Goal: Information Seeking & Learning: Understand process/instructions

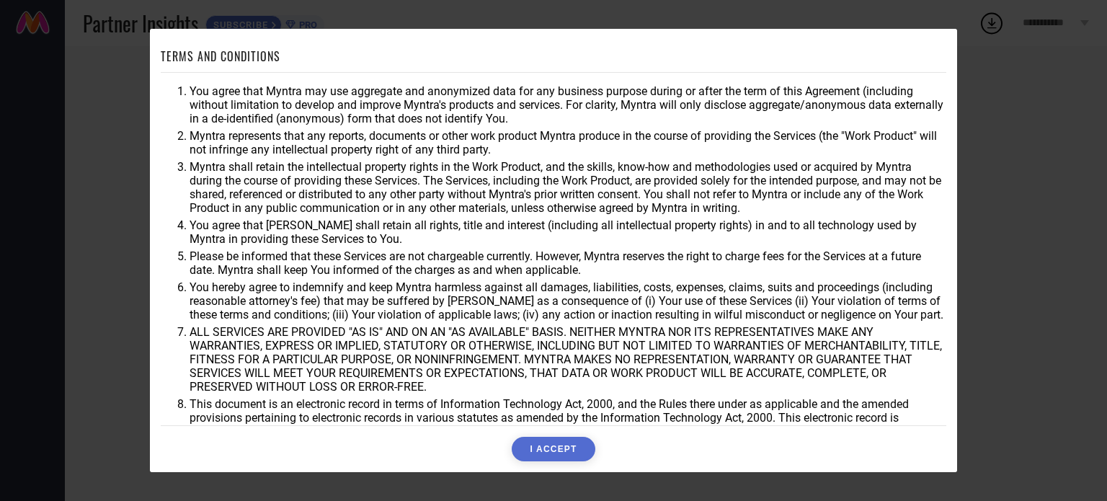
scroll to position [42, 0]
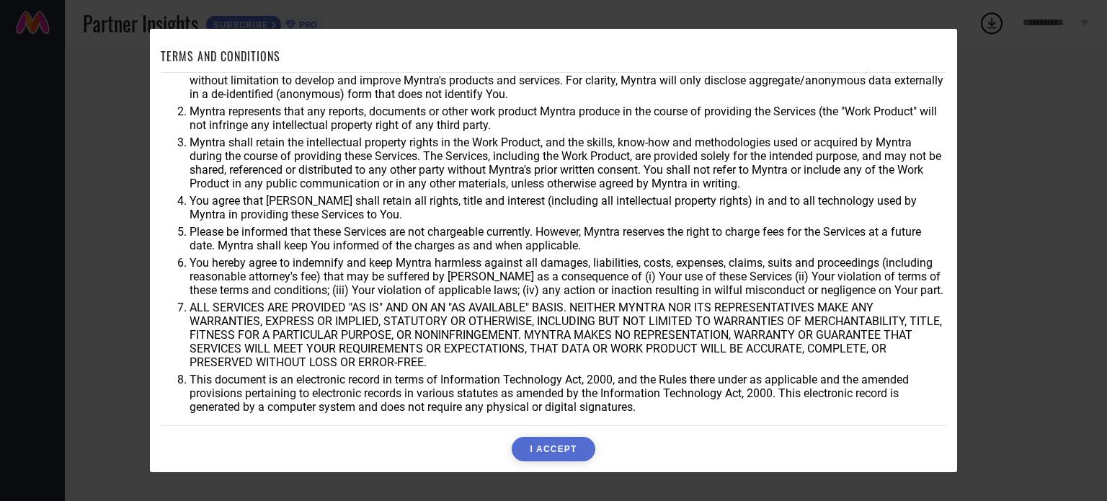
click at [556, 443] on button "I ACCEPT" at bounding box center [553, 449] width 83 height 25
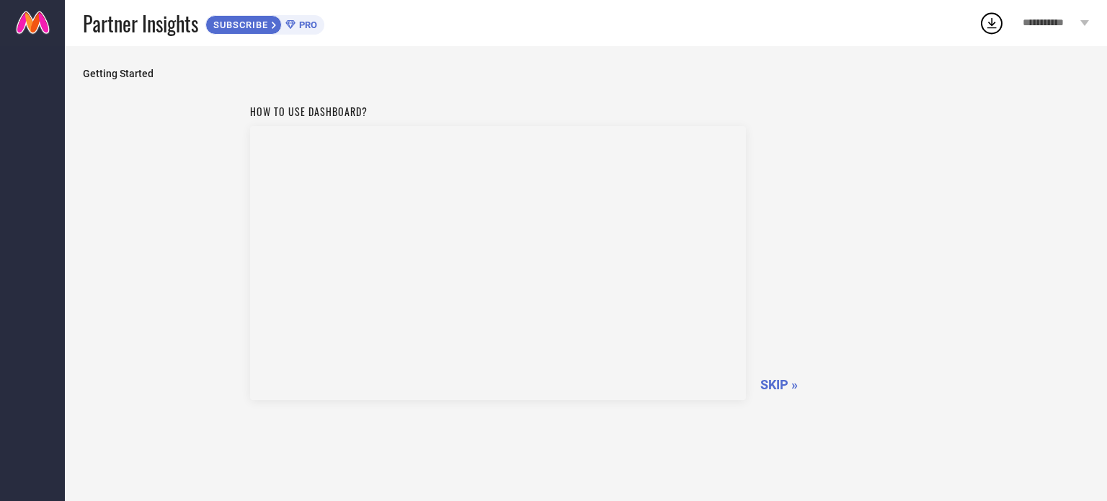
click at [1062, 23] on span "**********" at bounding box center [1050, 23] width 54 height 12
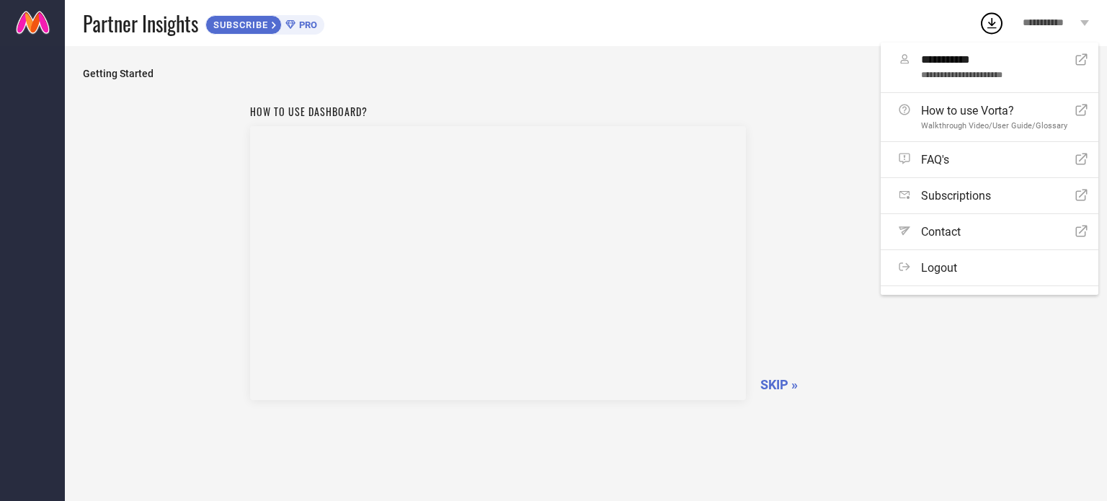
click at [1062, 23] on span "**********" at bounding box center [1050, 23] width 54 height 12
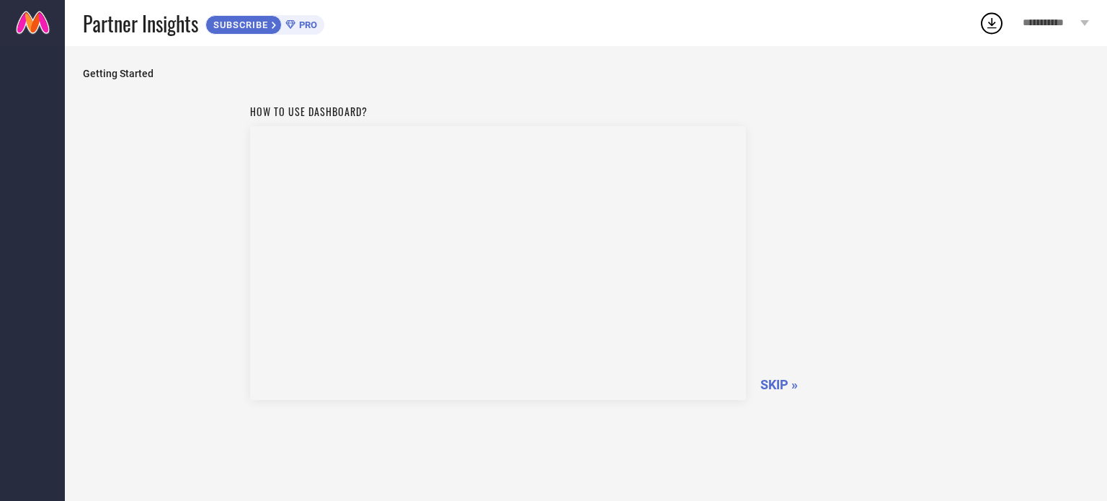
click at [31, 139] on nav at bounding box center [32, 296] width 65 height 501
click at [271, 28] on span "SUBSCRIBE" at bounding box center [239, 24] width 66 height 11
click at [787, 386] on span "SKIP »" at bounding box center [778, 384] width 37 height 15
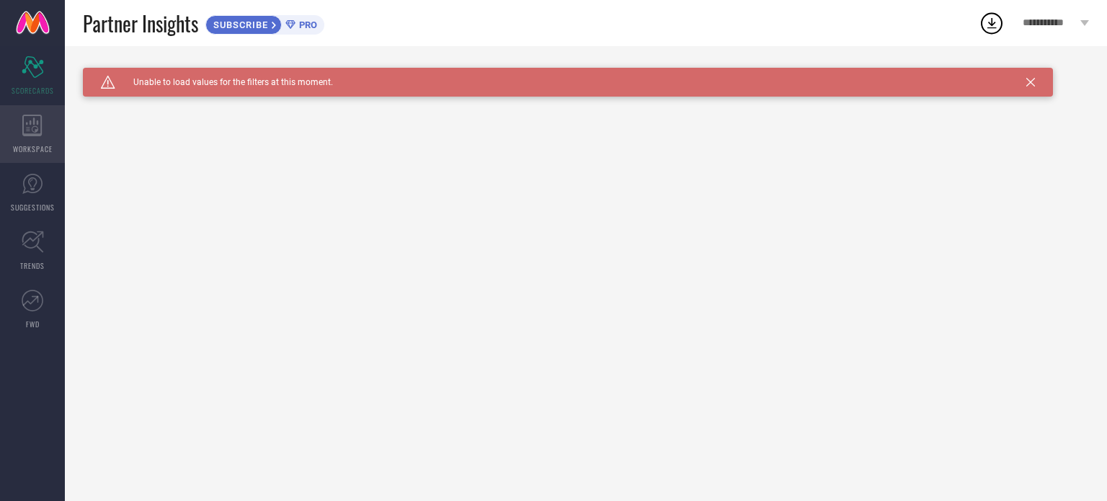
click at [51, 132] on div "WORKSPACE" at bounding box center [32, 134] width 65 height 58
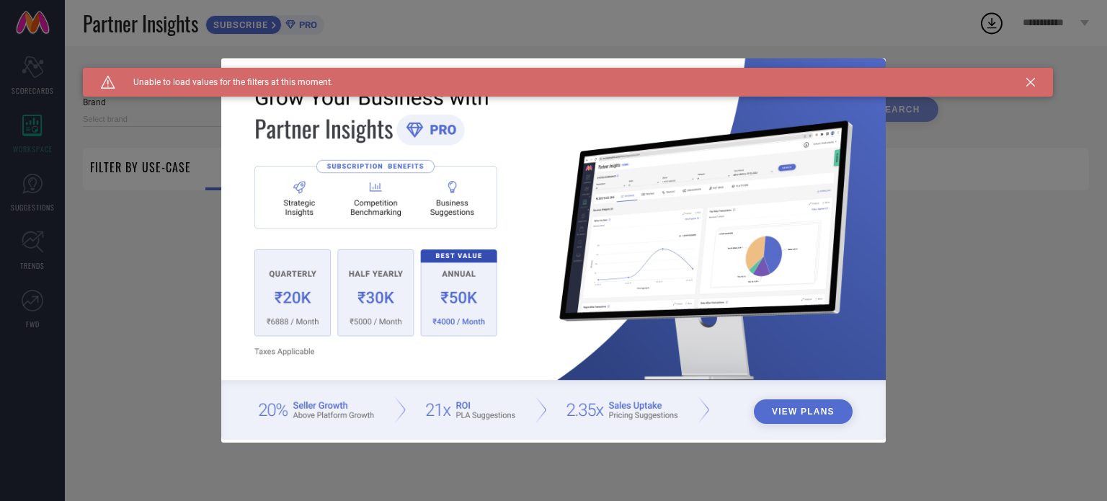
type input "1 STOP FASHION"
type input "All"
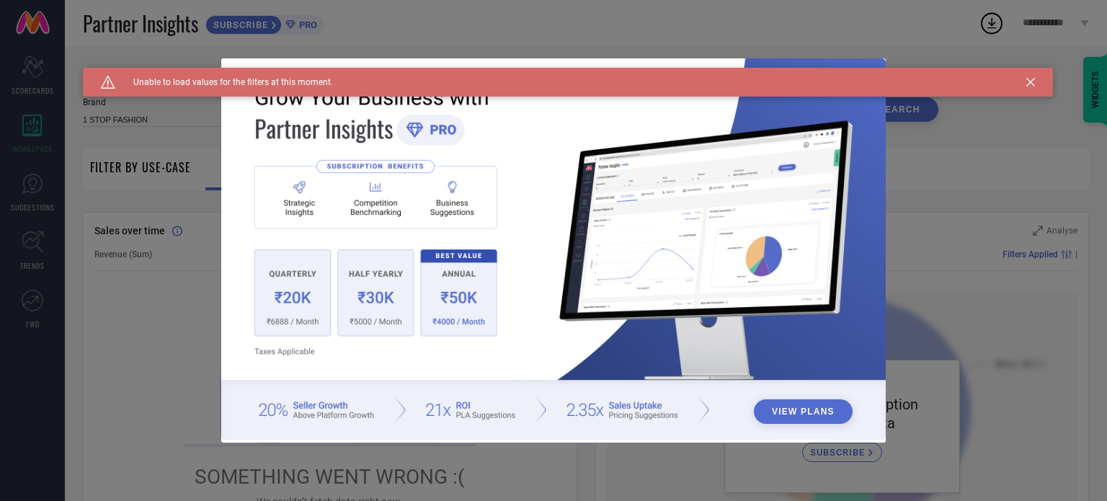
click at [1031, 83] on icon at bounding box center [1030, 82] width 9 height 9
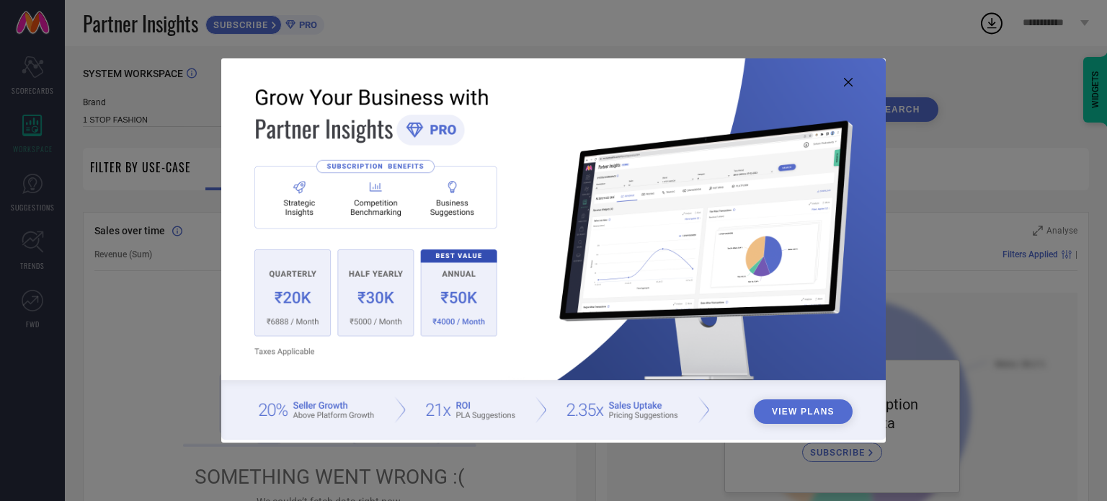
click at [845, 80] on icon at bounding box center [848, 82] width 9 height 9
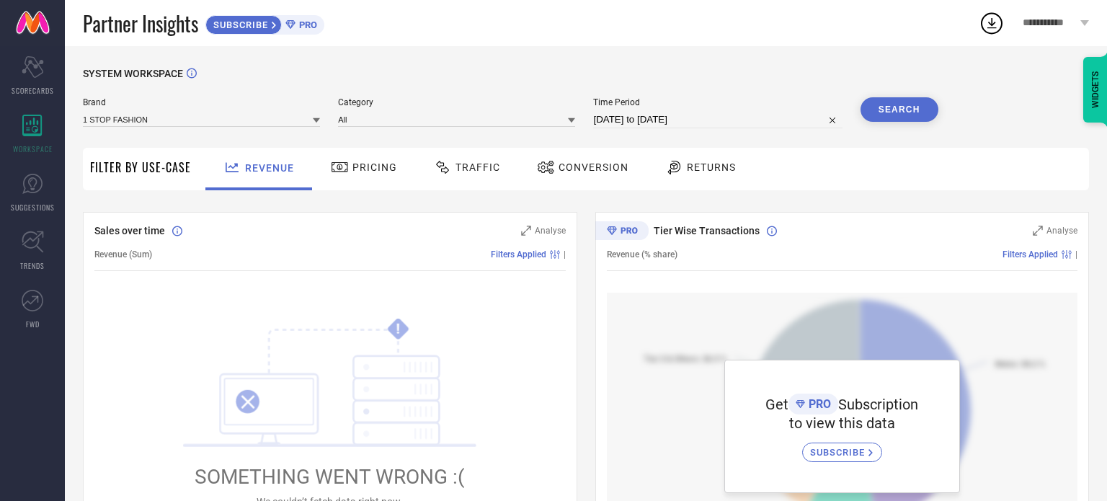
click at [977, 89] on div "SYSTEM WORKSPACE" at bounding box center [586, 83] width 1006 height 30
click at [535, 303] on div "! SOMETHING WENT WRONG :( We couldn’t fetch data right now. ↻ Reload" at bounding box center [329, 430] width 471 height 275
click at [391, 169] on span "Pricing" at bounding box center [374, 167] width 45 height 12
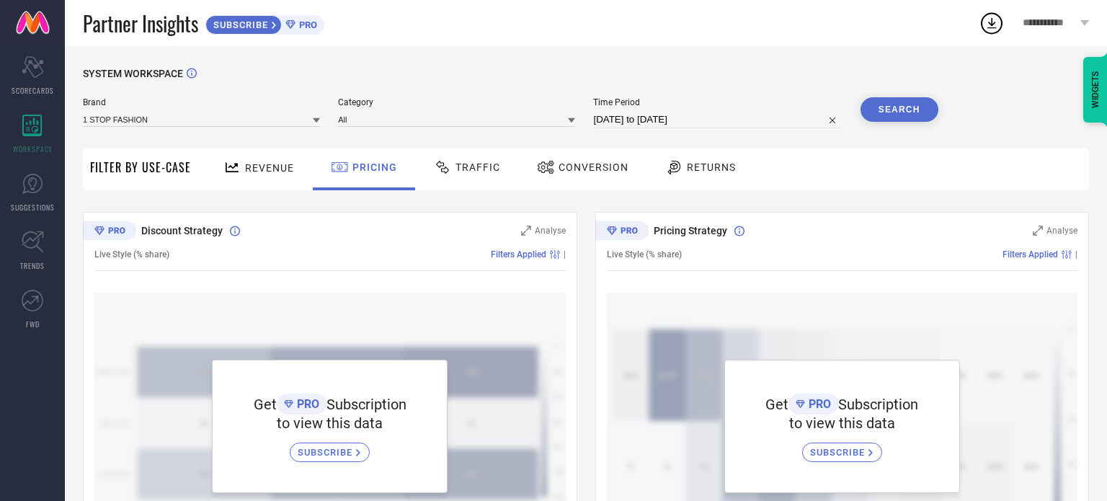
click at [601, 184] on div "Conversion" at bounding box center [583, 169] width 128 height 43
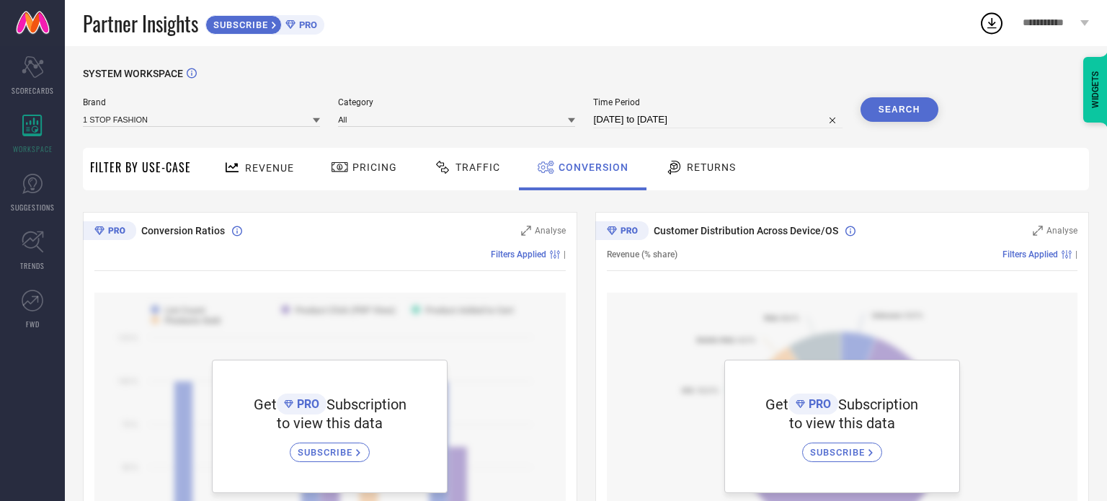
click at [709, 169] on span "Returns" at bounding box center [711, 167] width 49 height 12
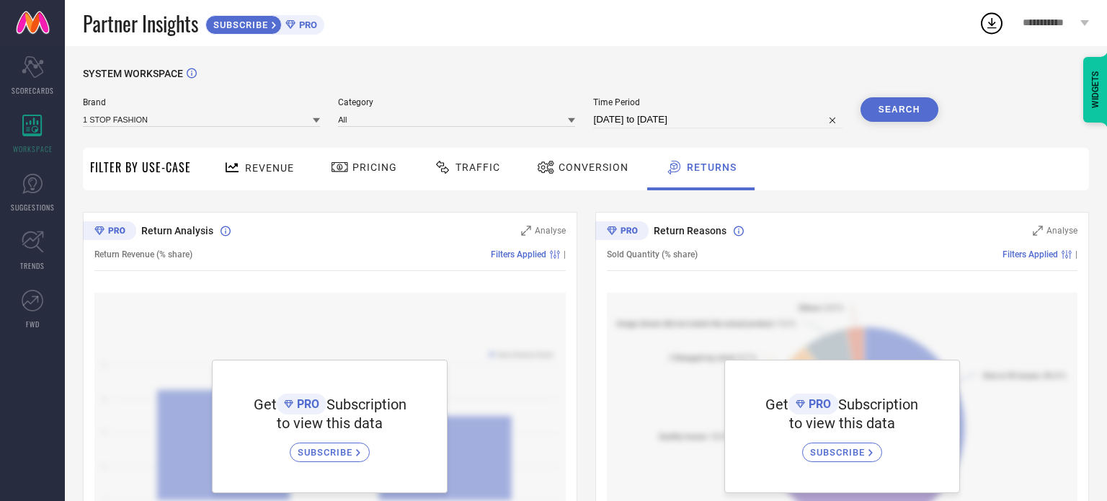
click at [485, 164] on span "Traffic" at bounding box center [477, 167] width 45 height 12
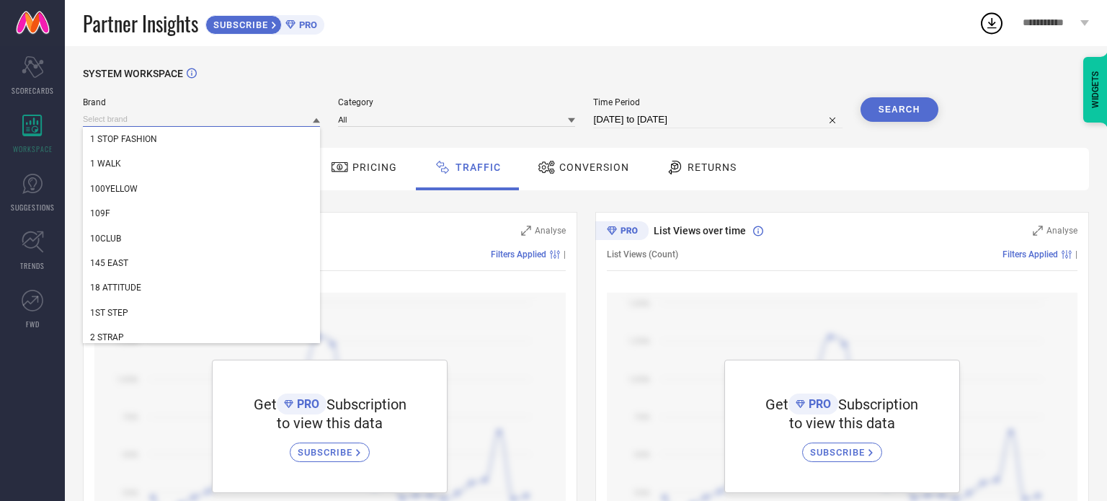
click at [163, 125] on input at bounding box center [201, 119] width 237 height 15
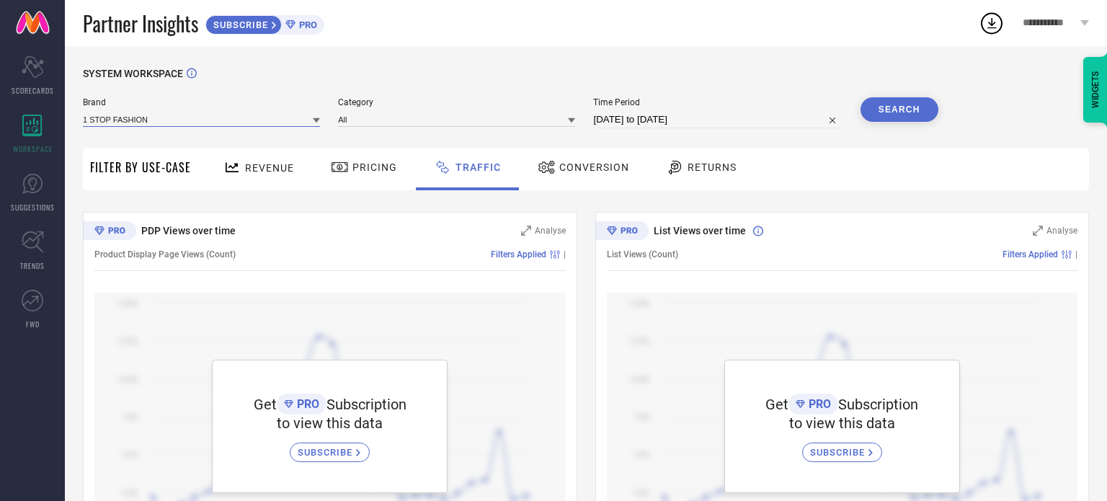
click at [163, 125] on input at bounding box center [201, 119] width 237 height 15
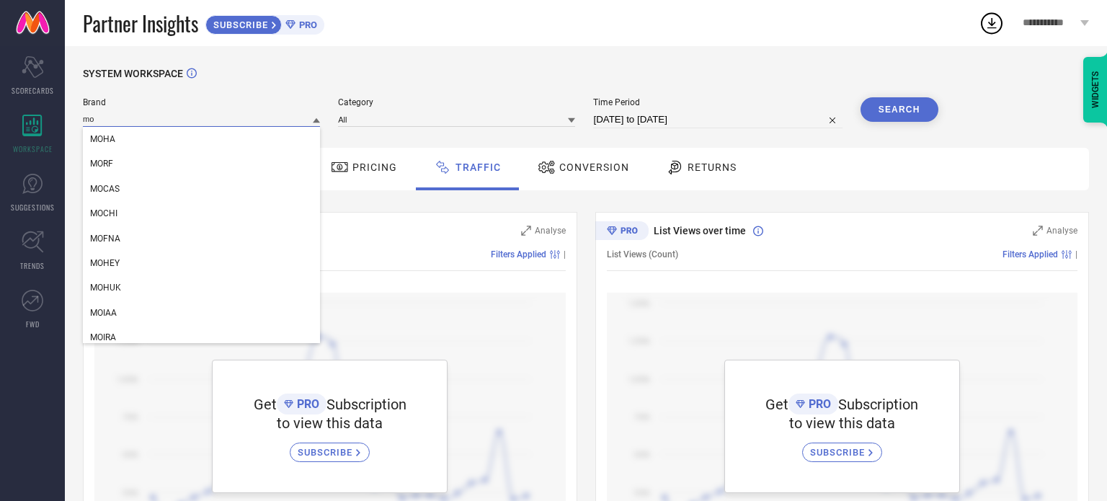
type input "m"
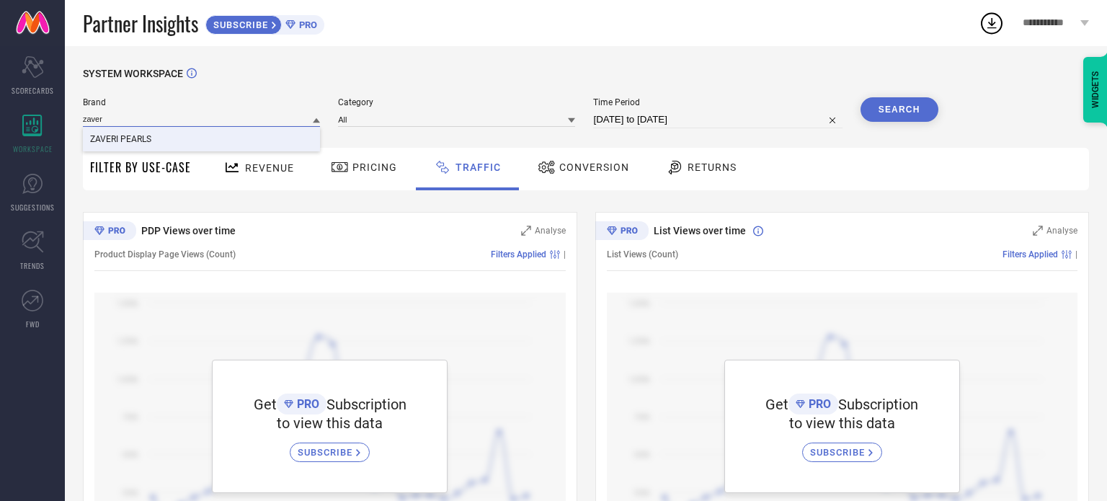
type input "zaver"
click at [161, 141] on div "ZAVERI PEARLS" at bounding box center [201, 139] width 237 height 25
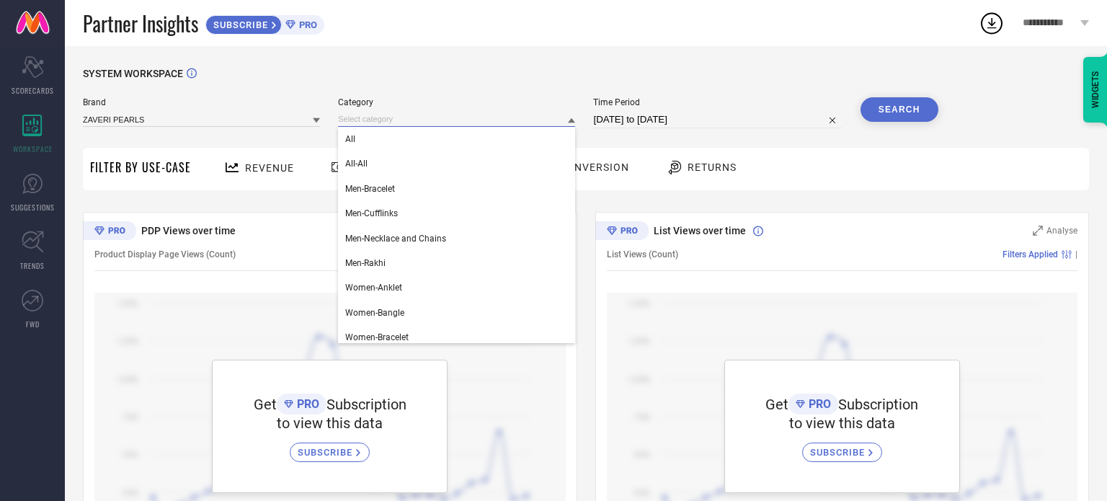
click at [479, 121] on input at bounding box center [456, 119] width 237 height 15
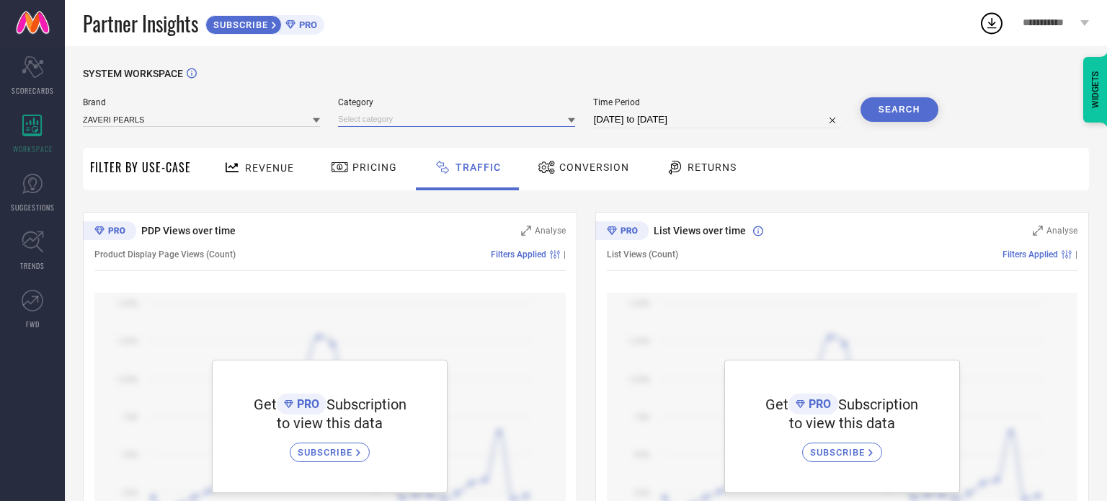
click at [479, 121] on input at bounding box center [456, 119] width 237 height 15
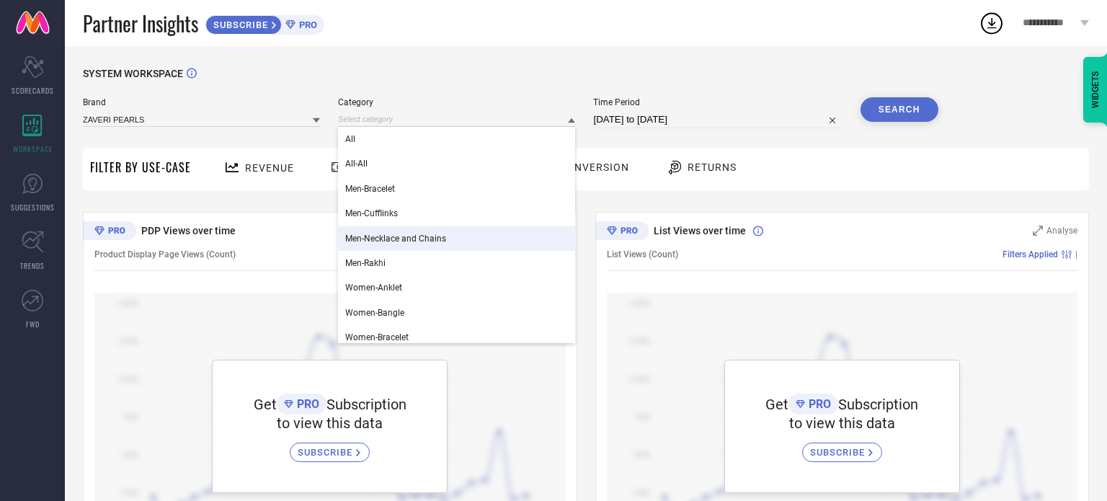
scroll to position [189, 0]
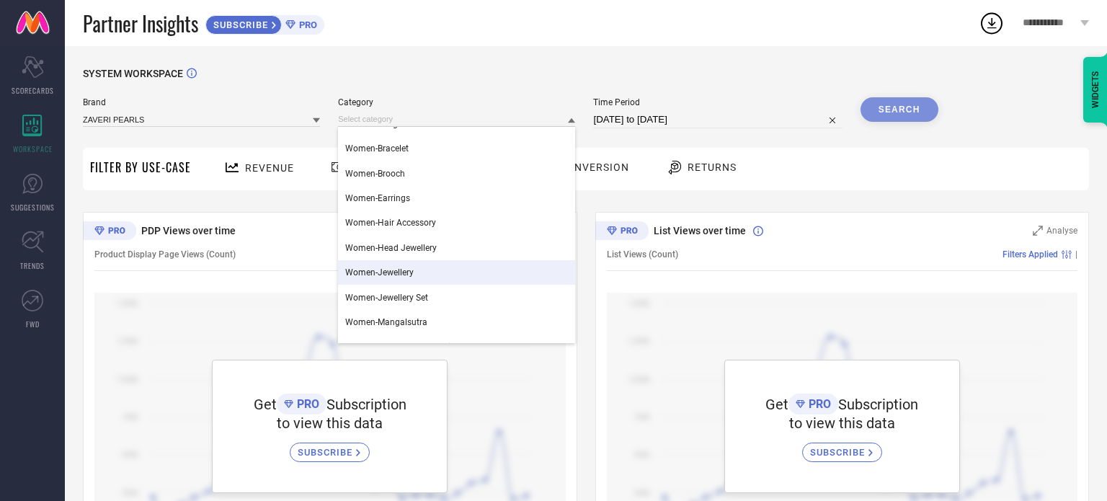
click at [492, 261] on div "Women-Jewellery" at bounding box center [456, 272] width 237 height 25
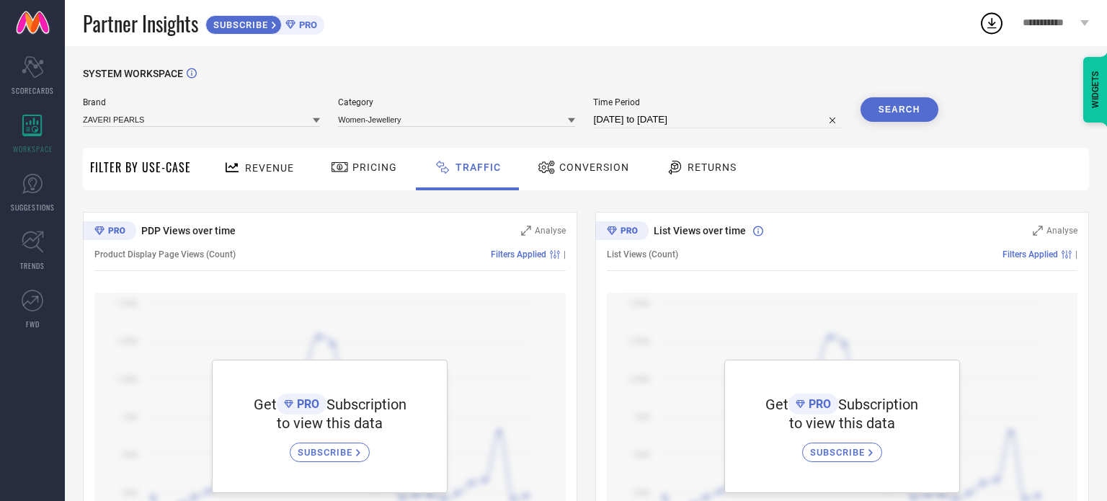
click at [906, 102] on button "Search" at bounding box center [899, 109] width 78 height 25
click at [257, 178] on div "Revenue" at bounding box center [259, 167] width 78 height 25
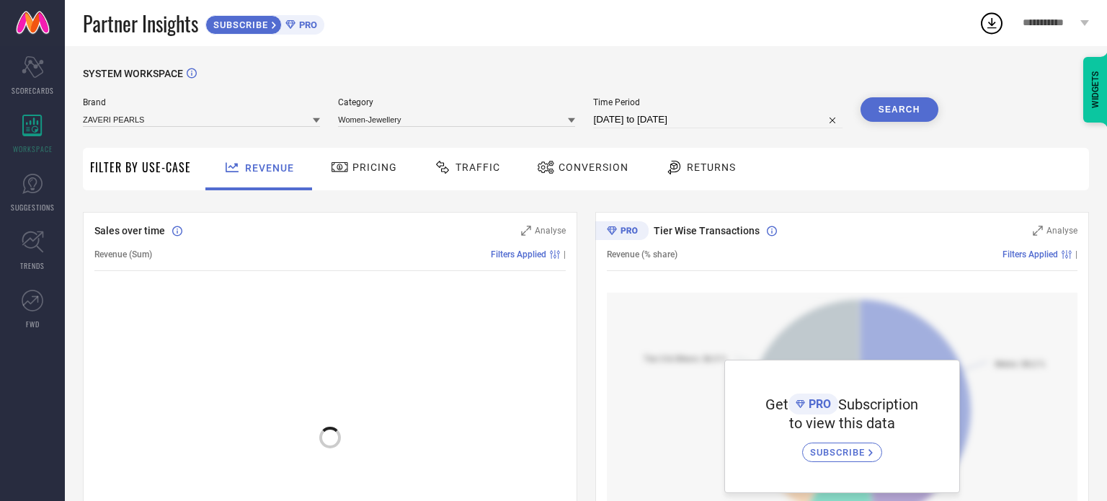
click at [375, 160] on div "Pricing" at bounding box center [364, 167] width 74 height 25
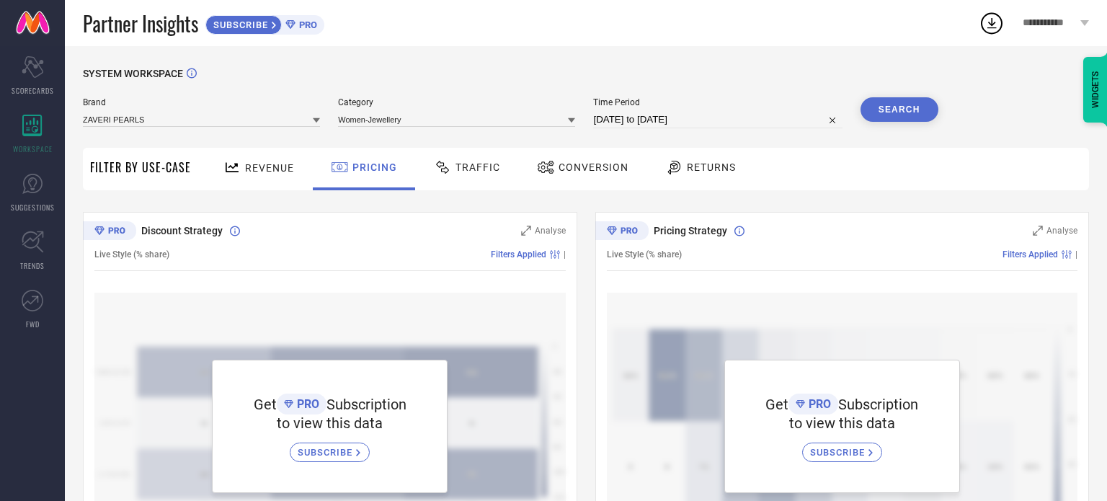
click at [269, 166] on span "Revenue" at bounding box center [269, 168] width 49 height 12
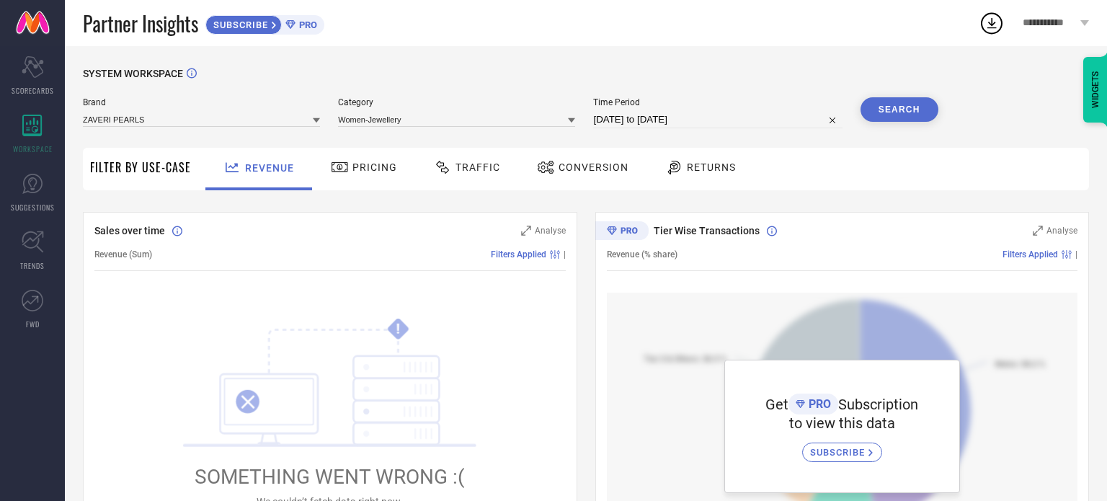
click at [470, 161] on div "Traffic" at bounding box center [467, 167] width 74 height 25
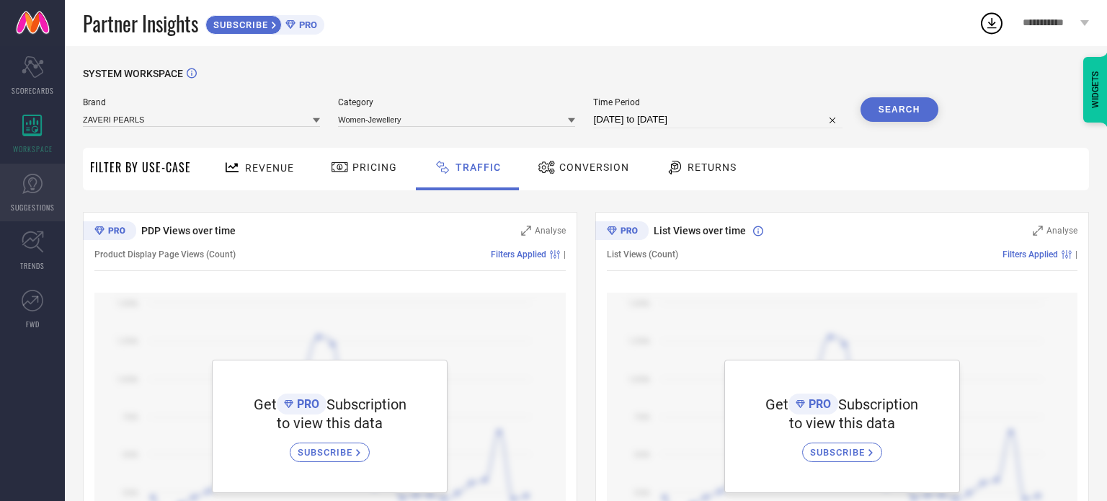
click at [40, 202] on span "SUGGESTIONS" at bounding box center [33, 207] width 44 height 11
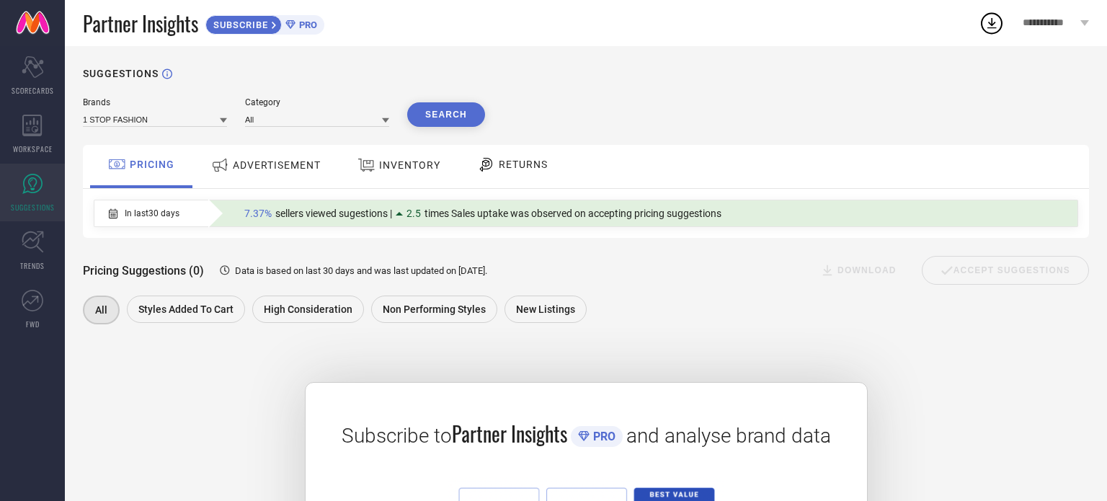
click at [1106, 107] on div "SUGGESTIONS Brands 1 STOP FASHION Category All Search PRICING ADVERTISEMENT INV…" at bounding box center [586, 377] width 1042 height 663
click at [811, 313] on div "All Styles Added To Cart High Consideration Non Performing Styles New Listings" at bounding box center [579, 311] width 992 height 32
click at [300, 161] on span "ADVERTISEMENT" at bounding box center [277, 165] width 88 height 12
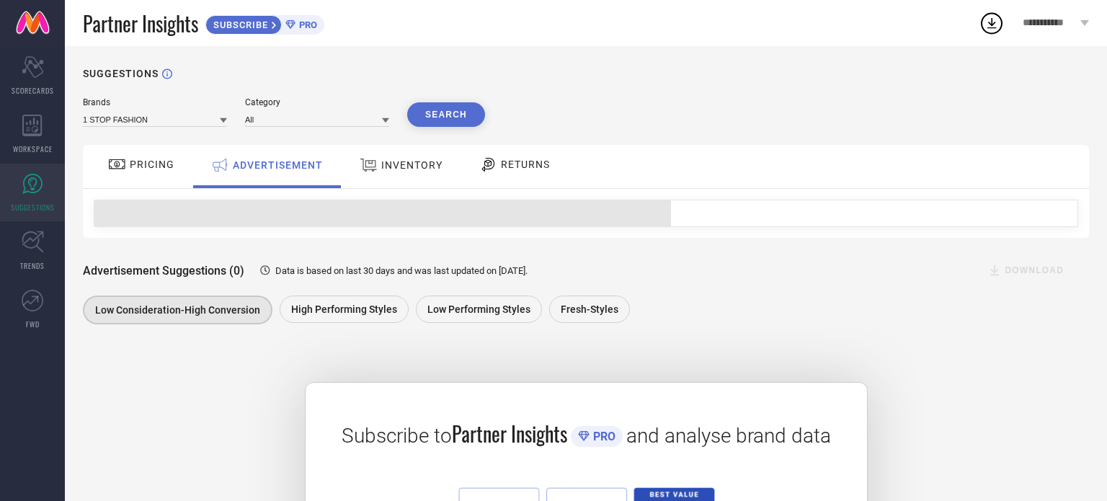
click at [370, 163] on icon at bounding box center [368, 165] width 17 height 13
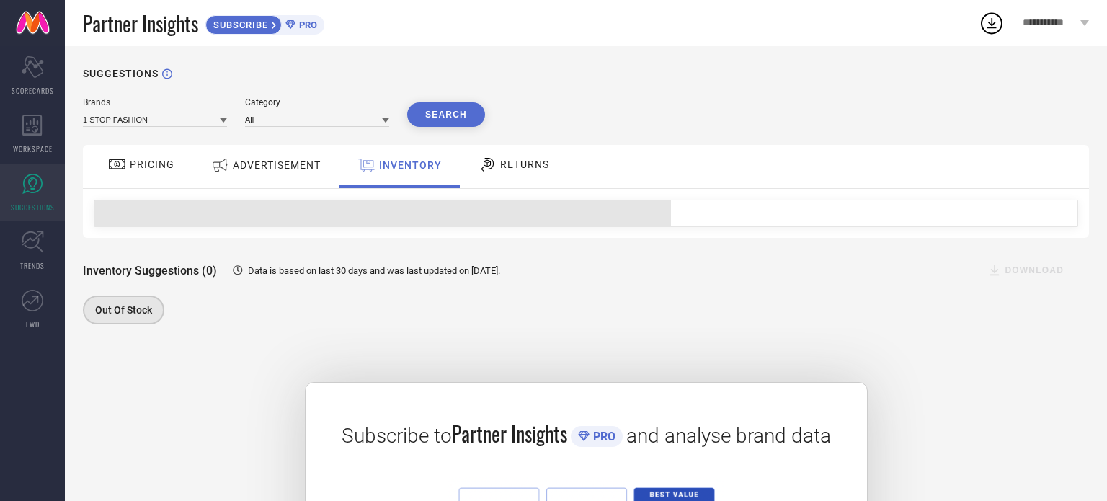
click at [490, 177] on div "RETURNS" at bounding box center [514, 164] width 78 height 25
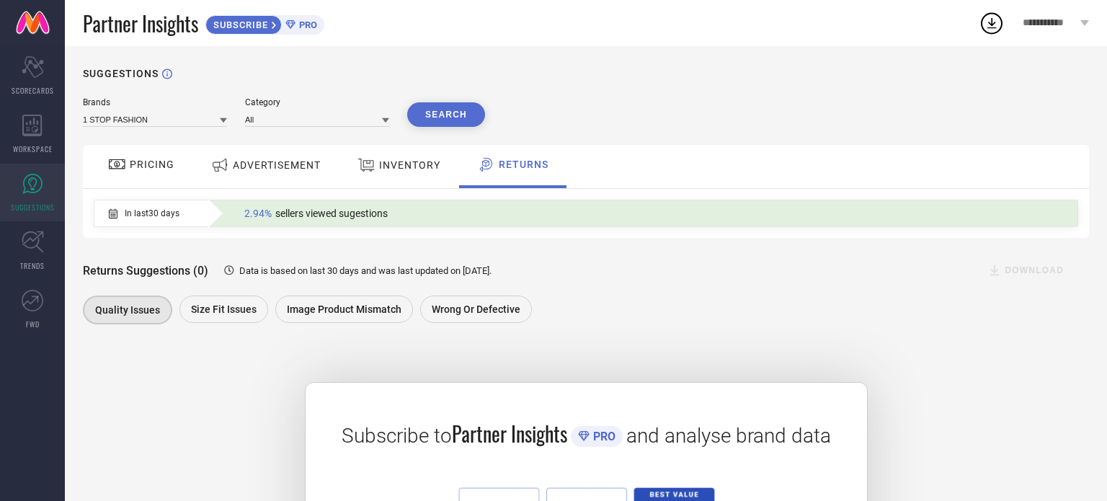
click at [418, 166] on span "INVENTORY" at bounding box center [409, 165] width 61 height 12
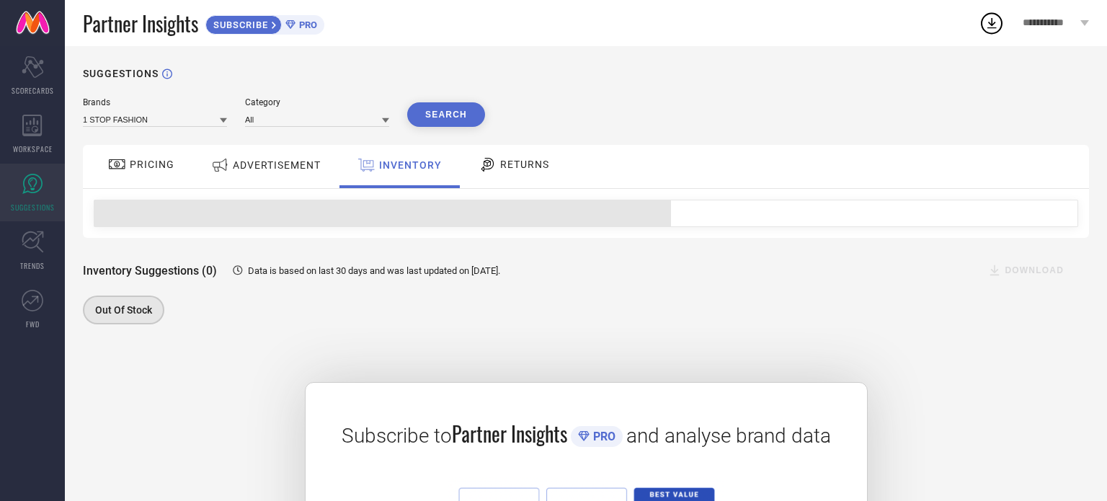
click at [223, 182] on div "ADVERTISEMENT" at bounding box center [266, 166] width 146 height 43
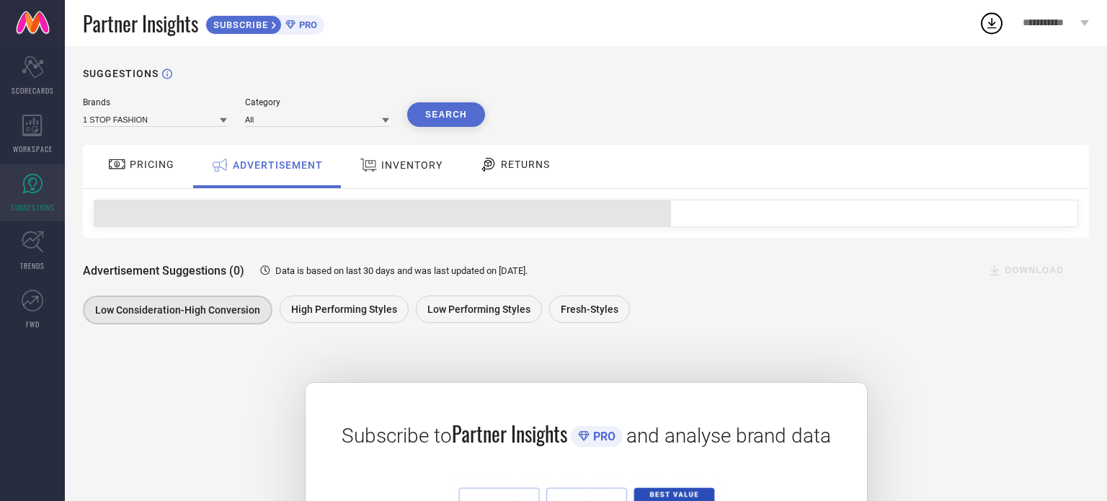
click at [141, 166] on span "PRICING" at bounding box center [152, 165] width 45 height 12
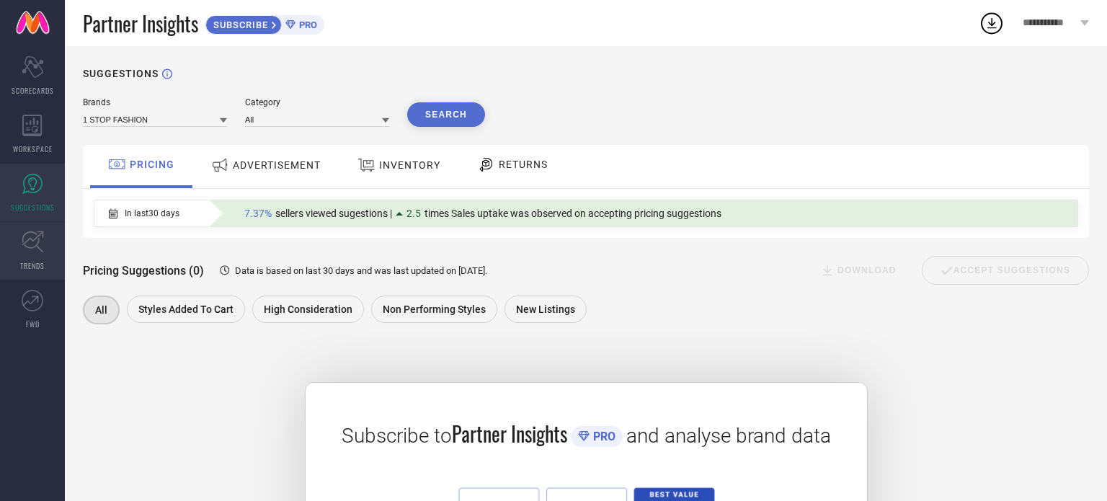
click at [37, 256] on link "TRENDS" at bounding box center [32, 251] width 65 height 58
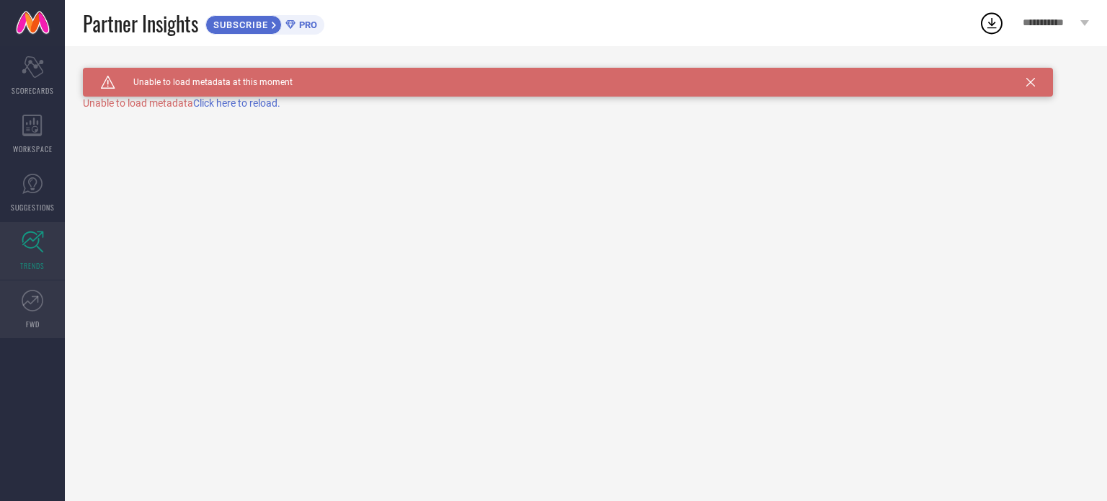
click at [25, 301] on icon at bounding box center [33, 301] width 22 height 22
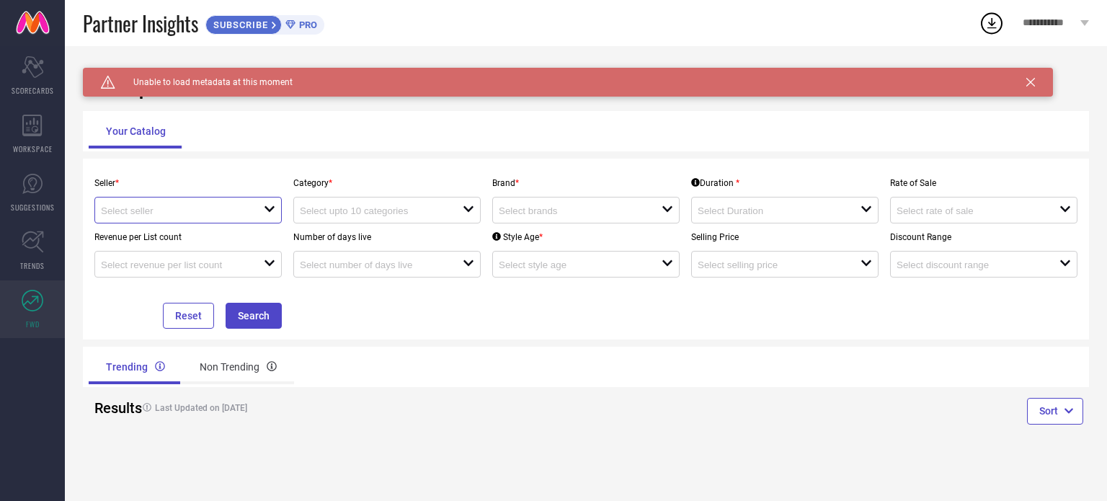
click at [180, 210] on input at bounding box center [174, 210] width 146 height 11
click at [172, 239] on li "Myntra ( MINT_1 )" at bounding box center [188, 239] width 186 height 26
type input "Myntra ( MINT_1 )"
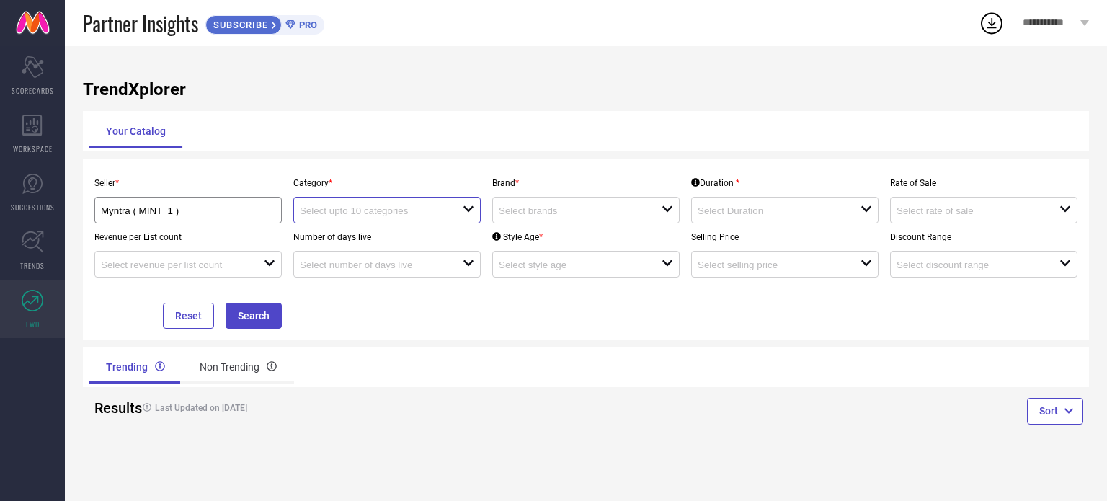
click at [394, 213] on input at bounding box center [373, 210] width 146 height 11
click at [517, 166] on div "Seller * Myntra ( MINT_1 ) Category * close Brand * open Duration * open Rate o…" at bounding box center [586, 249] width 1006 height 181
click at [532, 200] on div "open" at bounding box center [585, 210] width 187 height 27
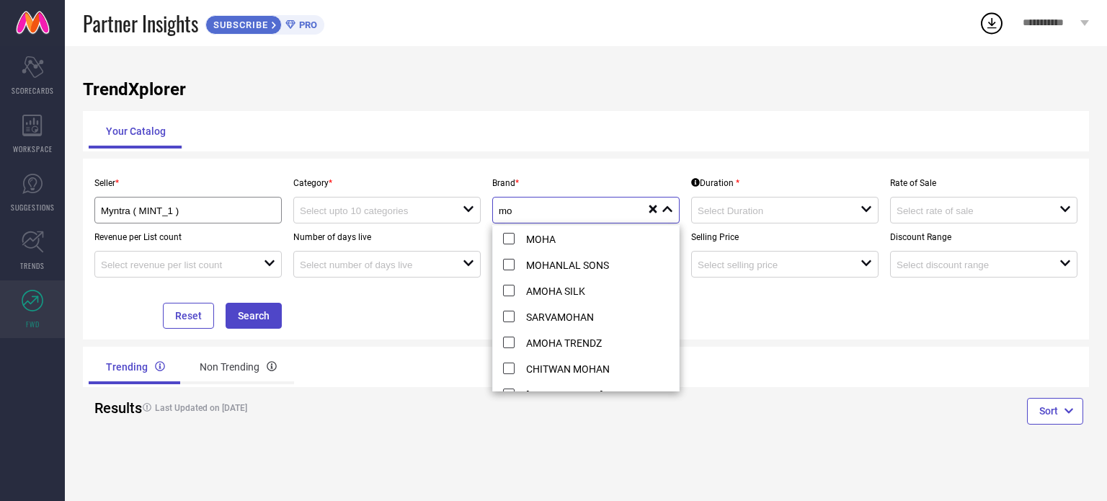
type input "m"
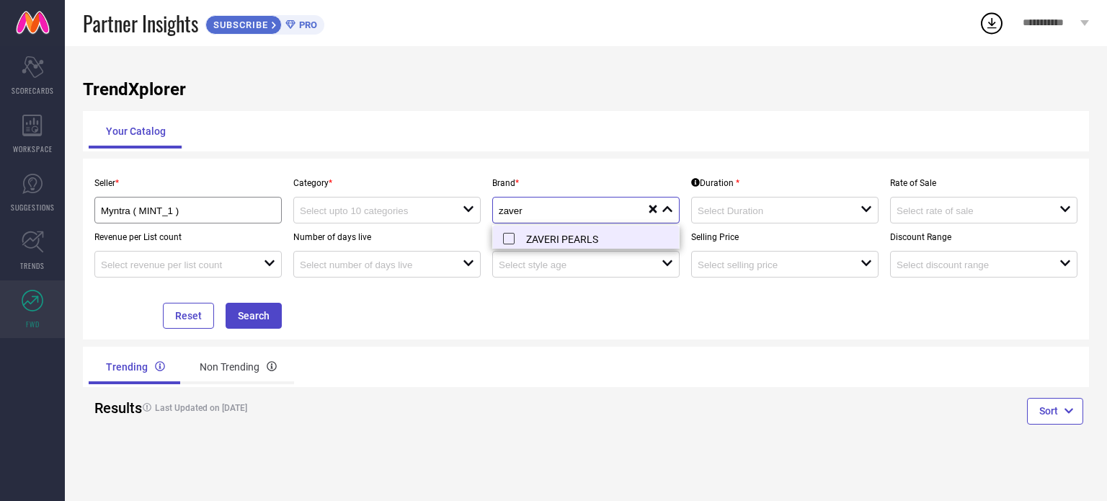
type input "zaver"
click at [507, 235] on li "ZAVERI PEARLS" at bounding box center [586, 239] width 186 height 26
click at [815, 223] on div "open" at bounding box center [784, 210] width 187 height 27
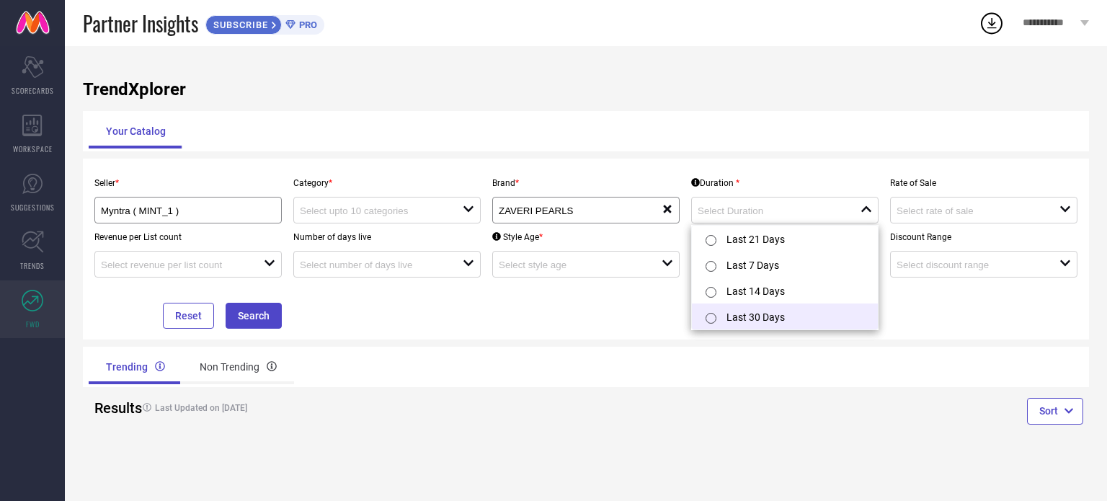
click at [742, 316] on li "Last 30 Days" at bounding box center [785, 316] width 186 height 26
type input "Last 30 Days"
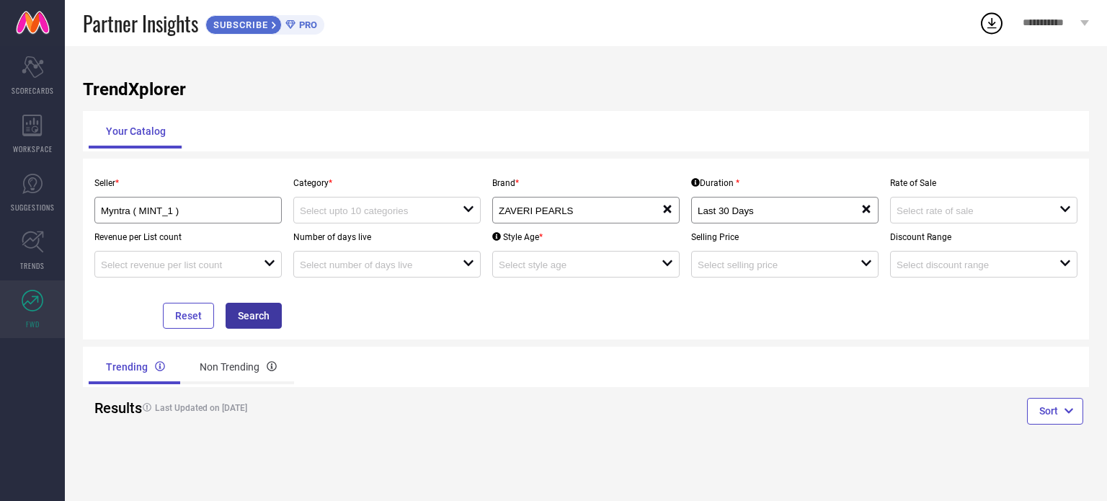
click at [256, 328] on button "Search" at bounding box center [254, 316] width 56 height 26
click at [401, 205] on div at bounding box center [381, 210] width 163 height 14
click at [383, 239] on div "No results found" at bounding box center [386, 237] width 187 height 25
click at [420, 216] on input at bounding box center [373, 210] width 146 height 11
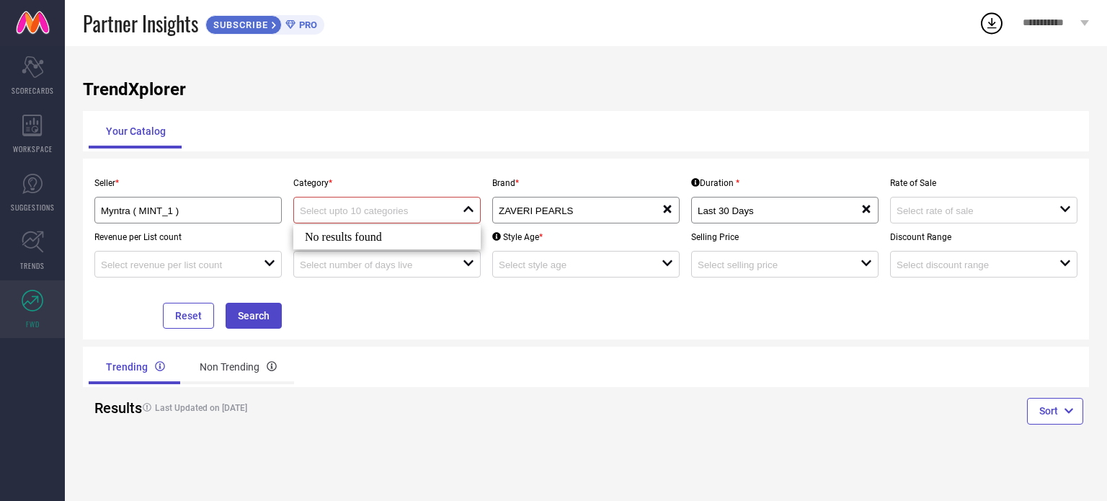
click at [420, 216] on input at bounding box center [373, 210] width 146 height 11
type input "k"
click at [649, 314] on div "Seller * Myntra ( MINT_1 ) Category * close Brand * ZAVERI PEARLS reset Duratio…" at bounding box center [586, 248] width 995 height 159
click at [577, 253] on div "open" at bounding box center [585, 264] width 187 height 27
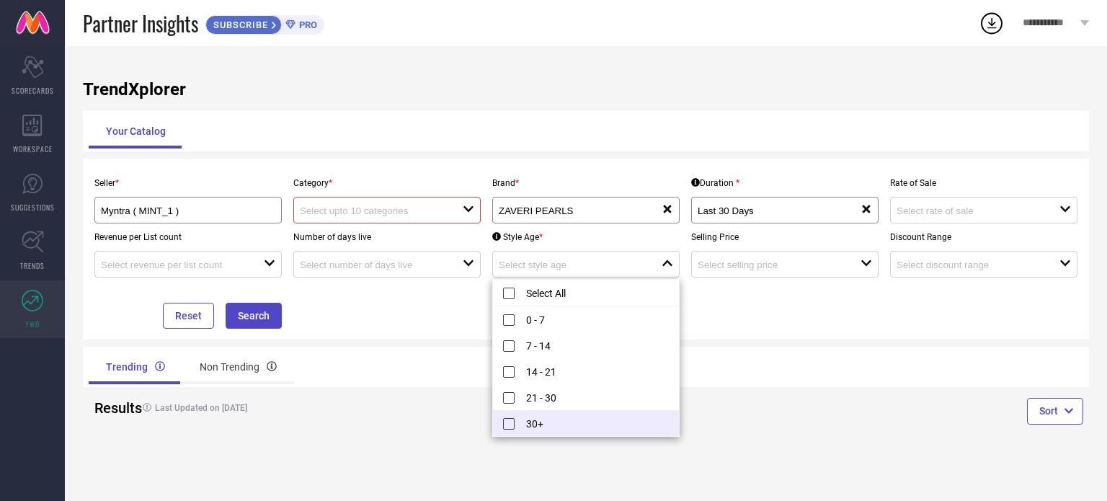
click at [511, 423] on li "30+" at bounding box center [586, 423] width 186 height 26
click at [506, 415] on li "21 - 30" at bounding box center [586, 423] width 186 height 26
type input "21 - 30, 30+"
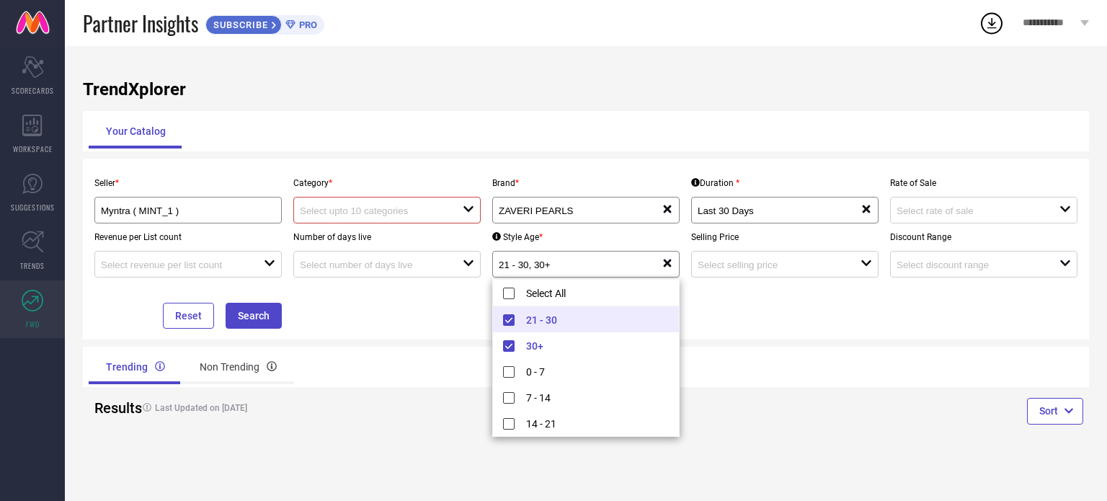
click at [722, 414] on div "Sort" at bounding box center [837, 413] width 503 height 53
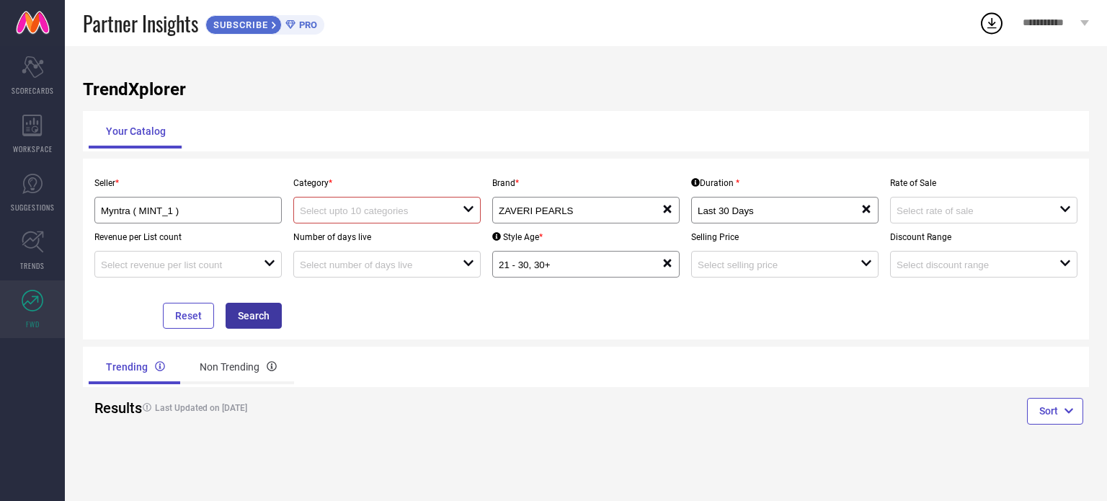
click at [280, 313] on button "Search" at bounding box center [254, 316] width 56 height 26
click at [466, 203] on div "open" at bounding box center [386, 210] width 187 height 27
click at [198, 200] on div "Myntra ( MINT_1 )" at bounding box center [187, 210] width 187 height 27
click at [197, 322] on button "Reset" at bounding box center [188, 316] width 51 height 26
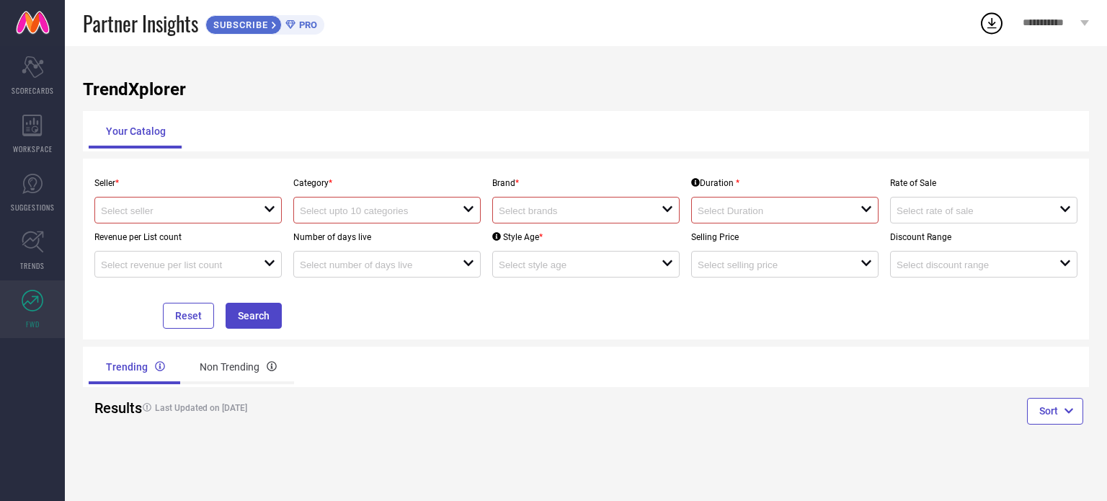
click at [193, 215] on input at bounding box center [174, 210] width 146 height 11
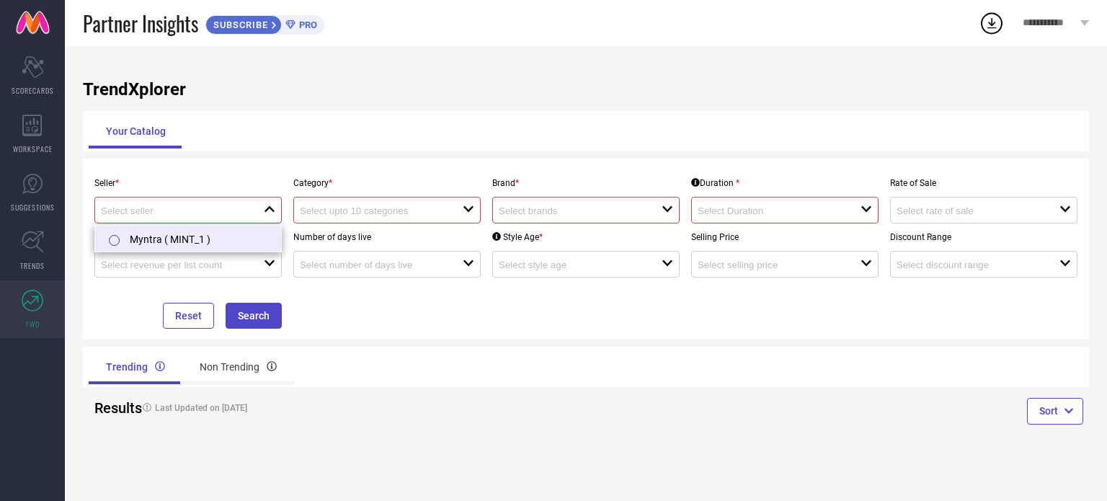
click at [155, 230] on li "Myntra ( MINT_1 )" at bounding box center [188, 239] width 186 height 26
type input "Myntra ( MINT_1 )"
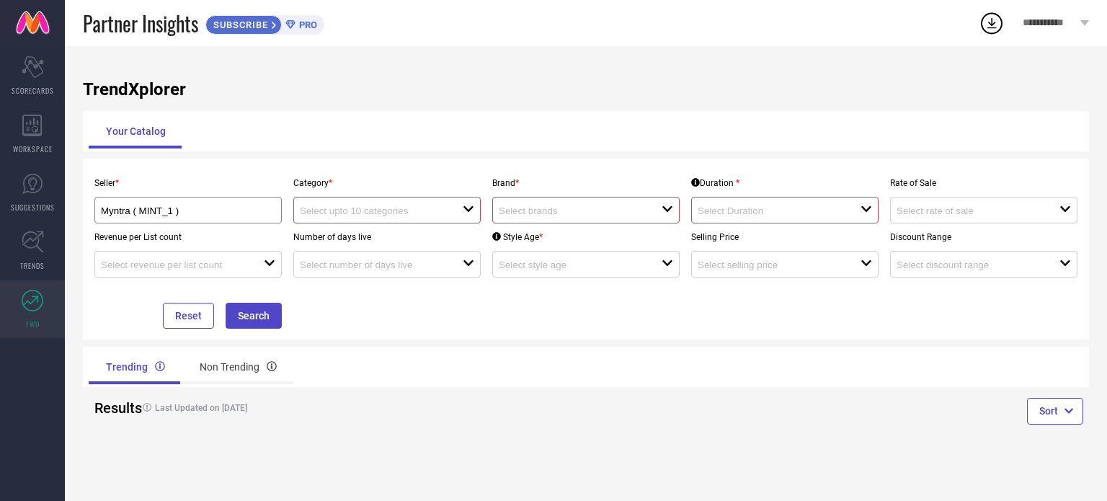
click at [343, 203] on div "open" at bounding box center [386, 210] width 187 height 27
click at [460, 158] on div "TrendXplorer Your Catalog Seller * Myntra ( MINT_1 ) Category * close Brand * o…" at bounding box center [586, 273] width 1042 height 455
click at [33, 62] on icon "Scorecard" at bounding box center [33, 67] width 22 height 22
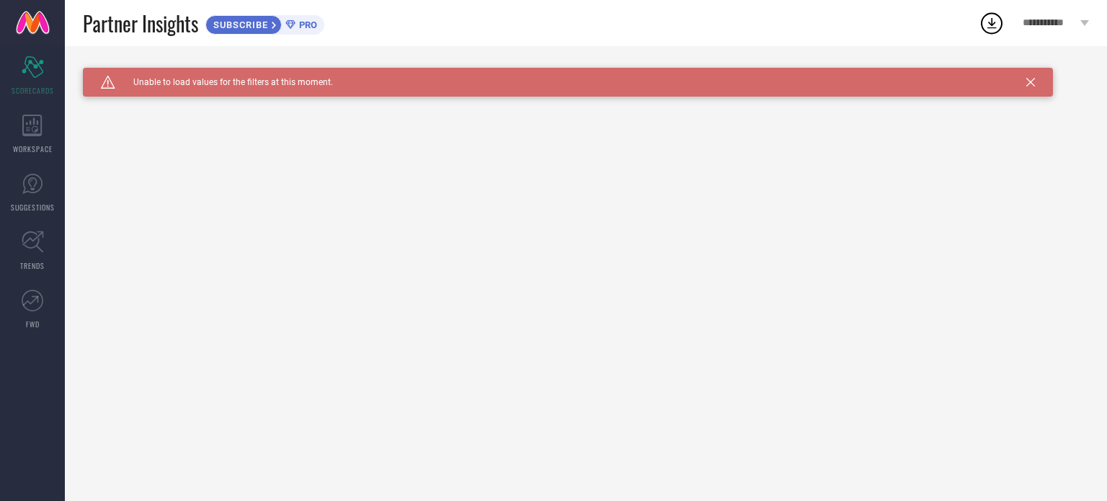
click at [1023, 81] on div "Caution Created with Sketch. Unable to load values for the filters at this mome…" at bounding box center [568, 82] width 970 height 29
click at [1081, 18] on div "**********" at bounding box center [1056, 23] width 102 height 46
click at [1026, 80] on icon at bounding box center [1030, 82] width 9 height 9
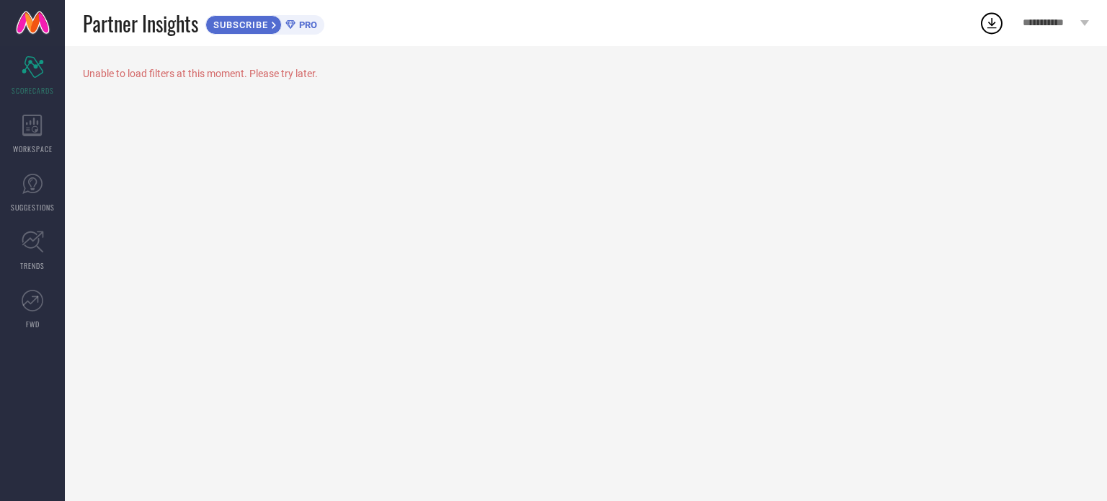
click at [1059, 22] on span "**********" at bounding box center [1050, 23] width 54 height 12
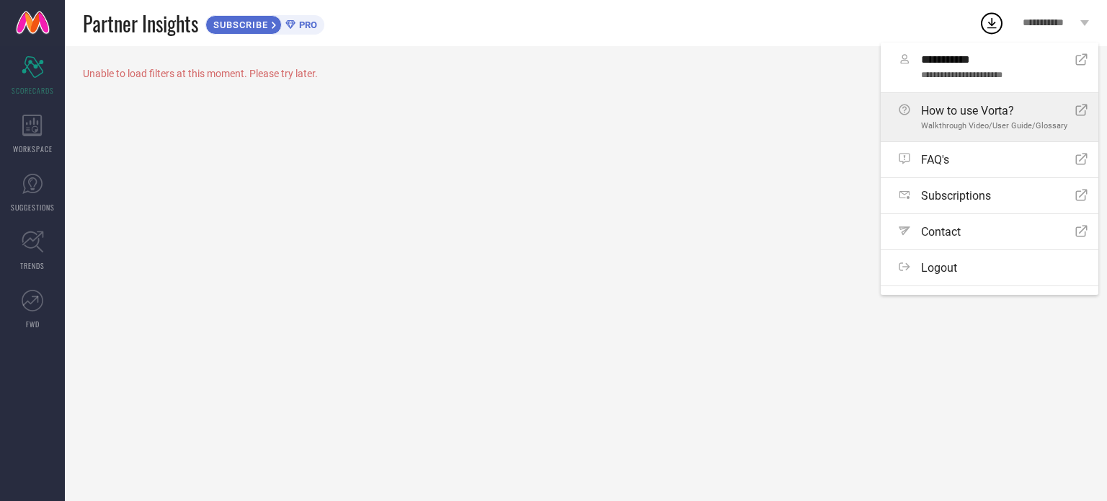
click at [997, 111] on span "How to use Vorta?" at bounding box center [994, 111] width 146 height 14
